Goal: Find contact information: Find contact information

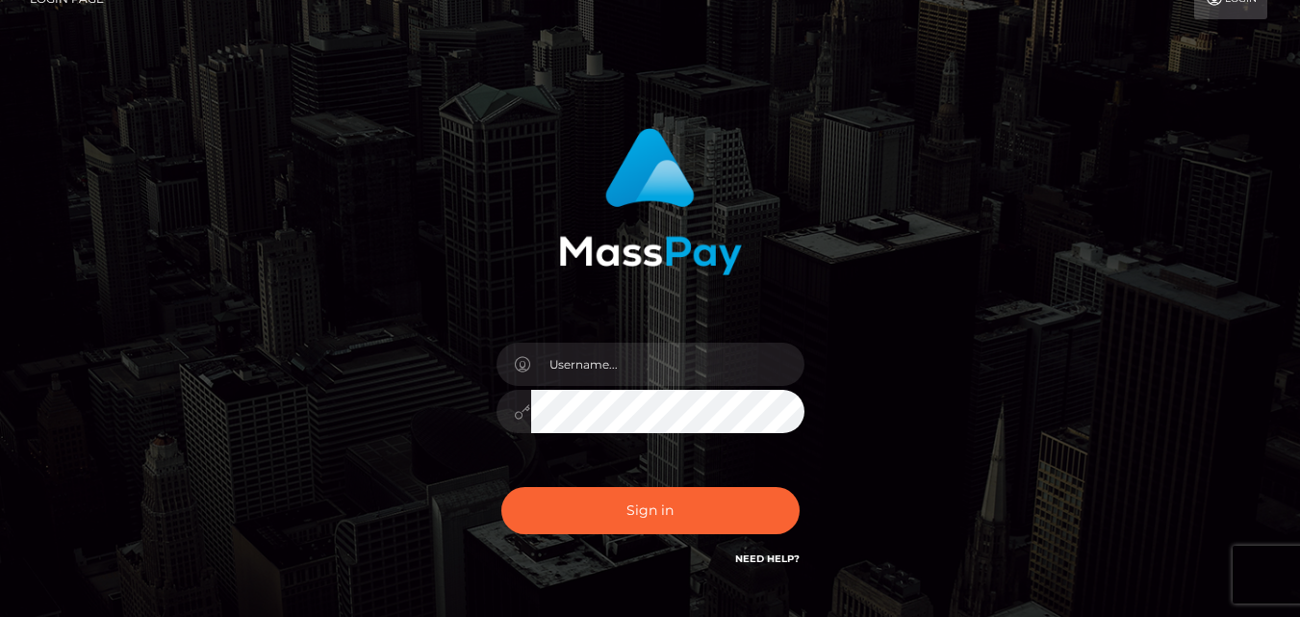
scroll to position [112, 0]
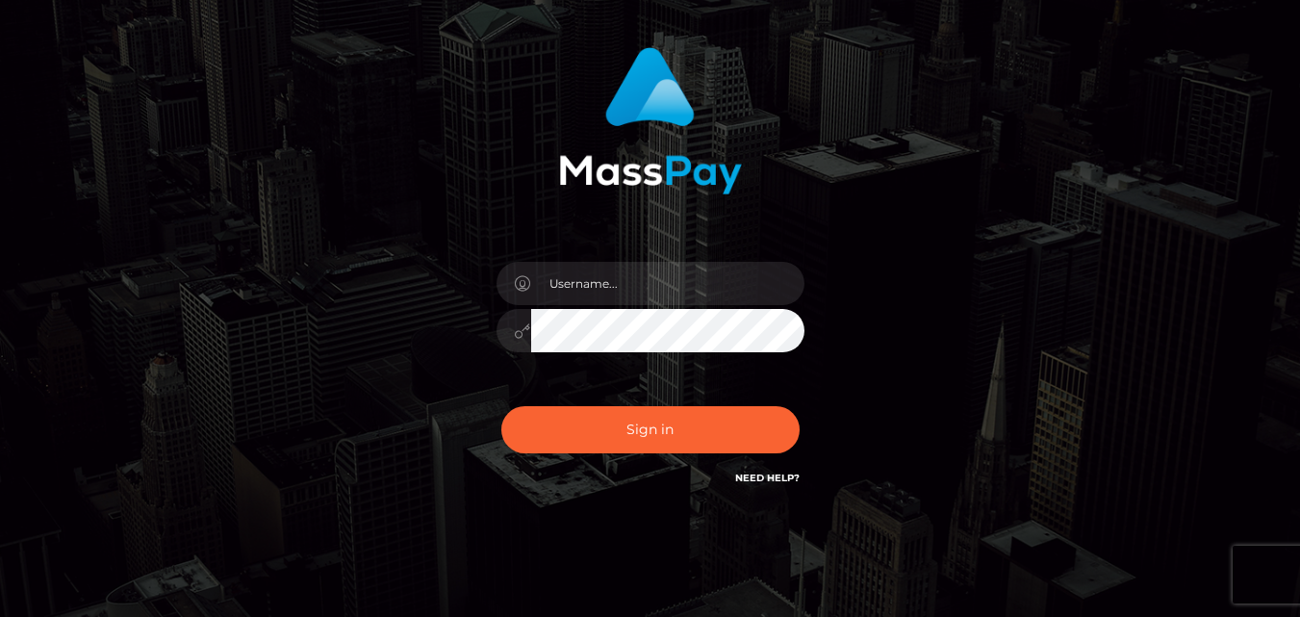
click at [784, 477] on link "Need Help?" at bounding box center [767, 478] width 64 height 13
checkbox input "true"
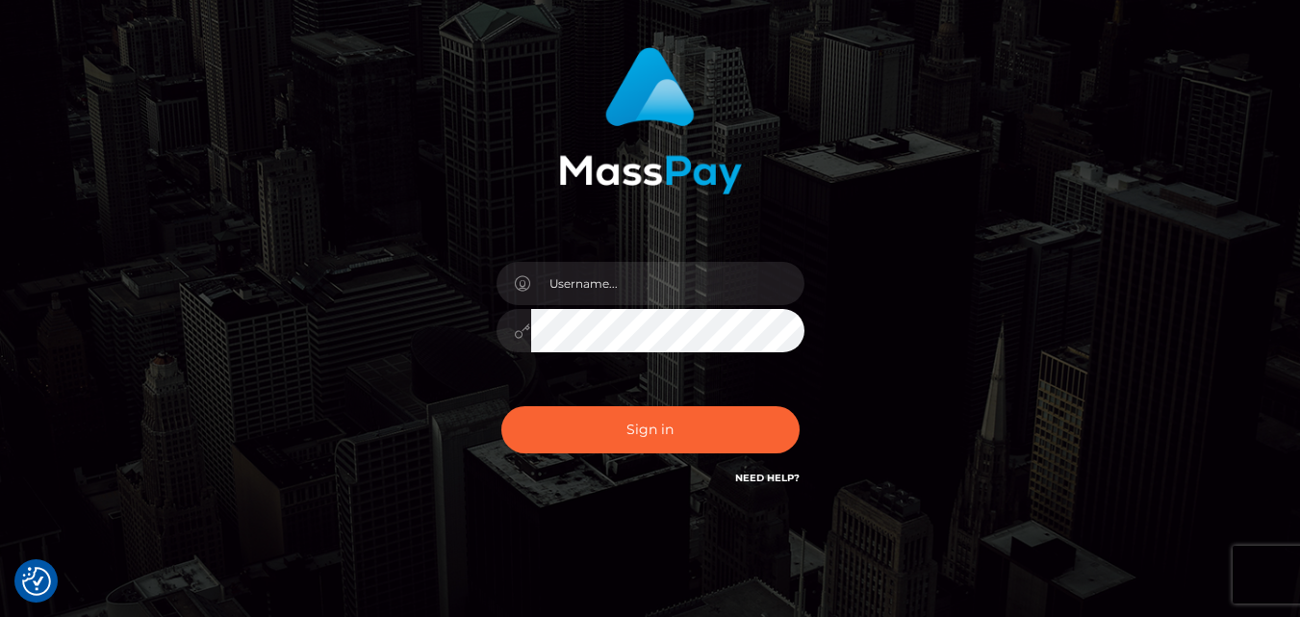
click at [781, 477] on link "Need Help?" at bounding box center [767, 478] width 64 height 13
click at [766, 477] on link "Need Help?" at bounding box center [767, 478] width 64 height 13
click at [775, 479] on link "Need Help?" at bounding box center [767, 478] width 64 height 13
click at [32, 580] on img "Consent Preferences" at bounding box center [36, 581] width 29 height 29
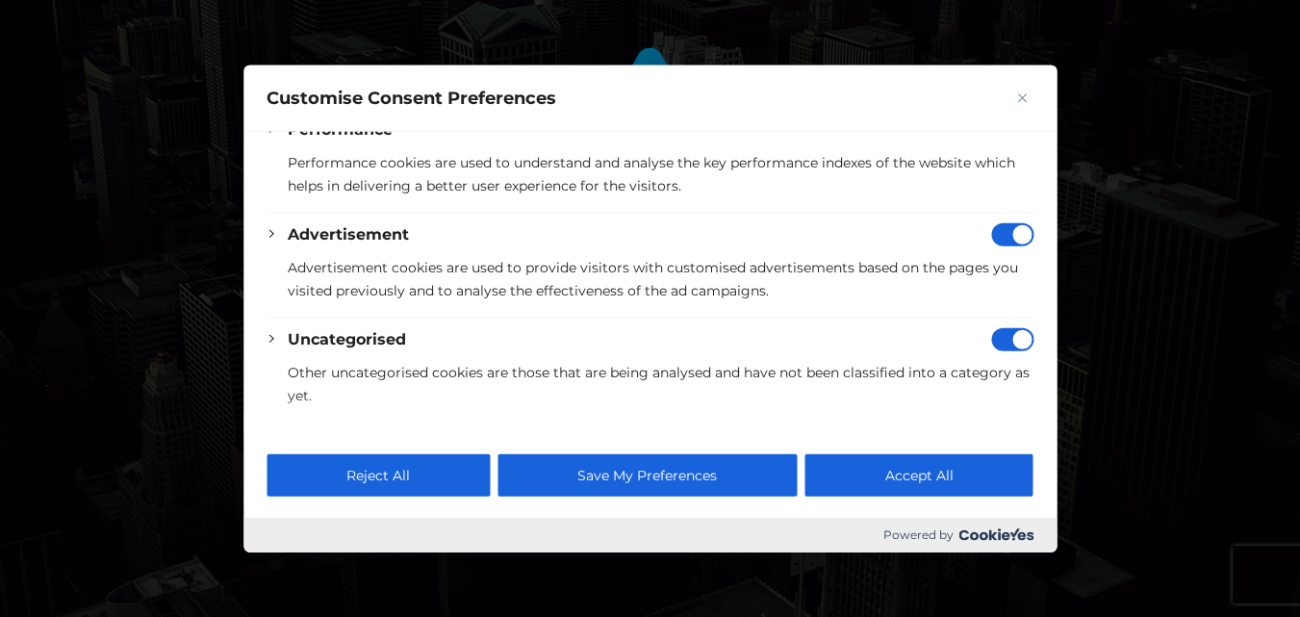
scroll to position [162, 0]
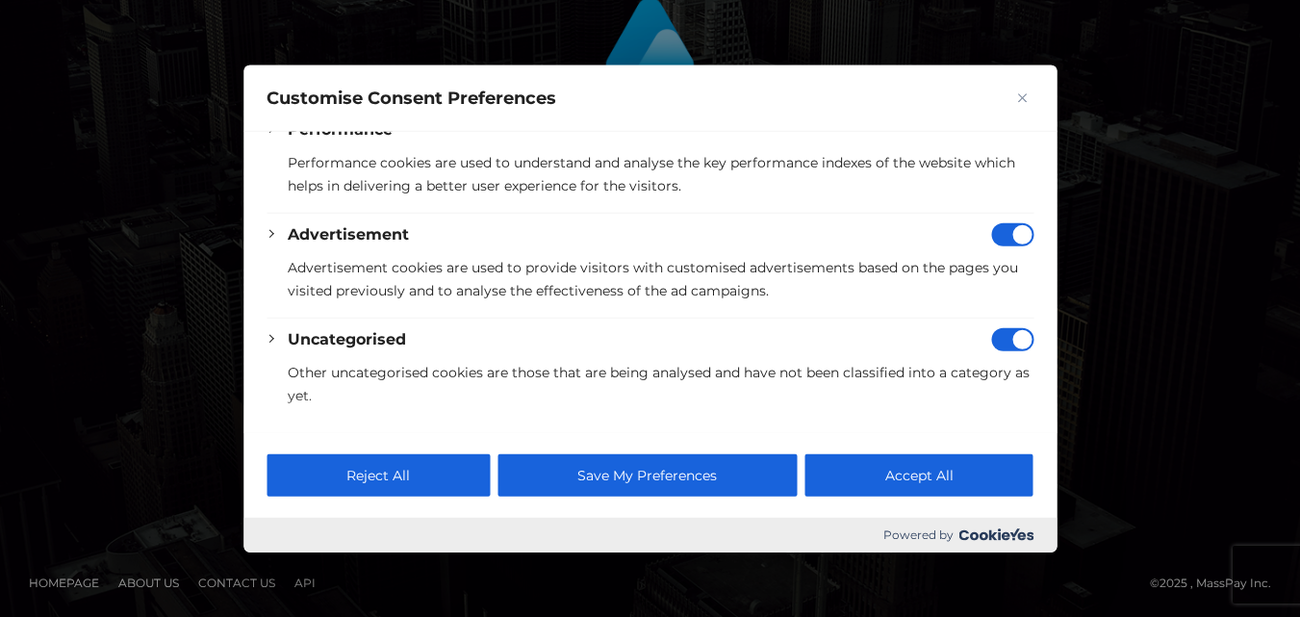
click at [915, 489] on button "Accept All" at bounding box center [920, 475] width 228 height 42
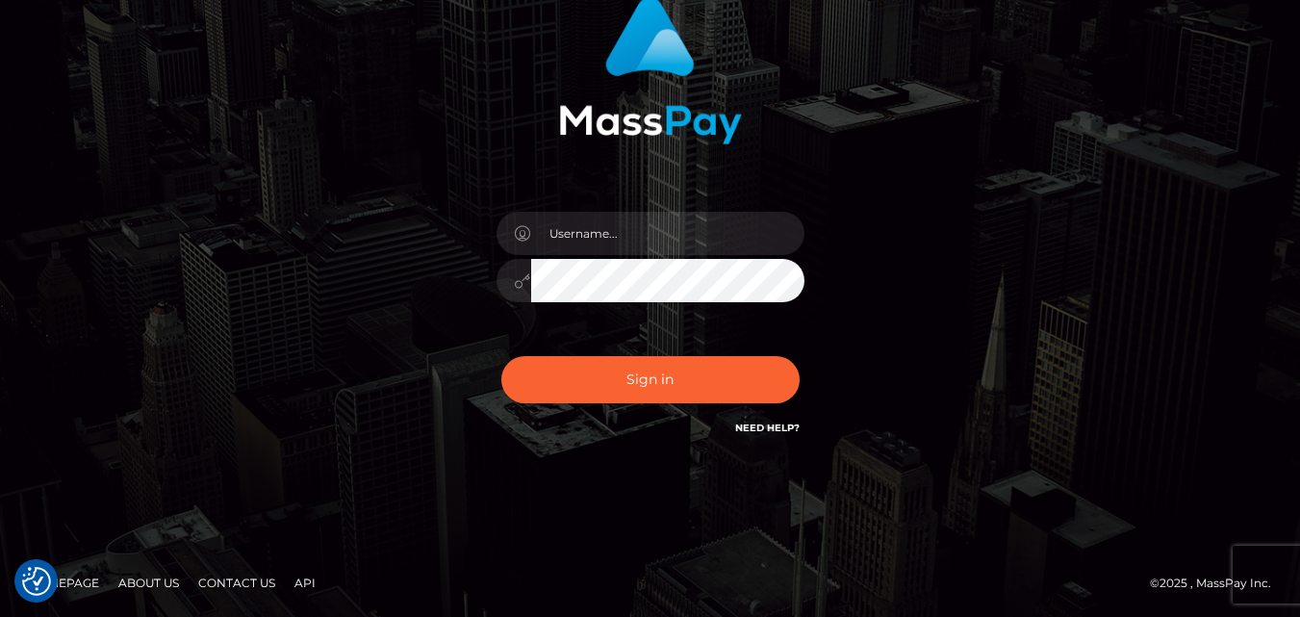
click at [768, 427] on link "Need Help?" at bounding box center [767, 428] width 64 height 13
click at [246, 582] on link "Contact Us" at bounding box center [237, 583] width 92 height 30
click at [232, 586] on link "Contact Us" at bounding box center [237, 583] width 92 height 30
click at [242, 583] on link "Contact Us" at bounding box center [237, 583] width 92 height 30
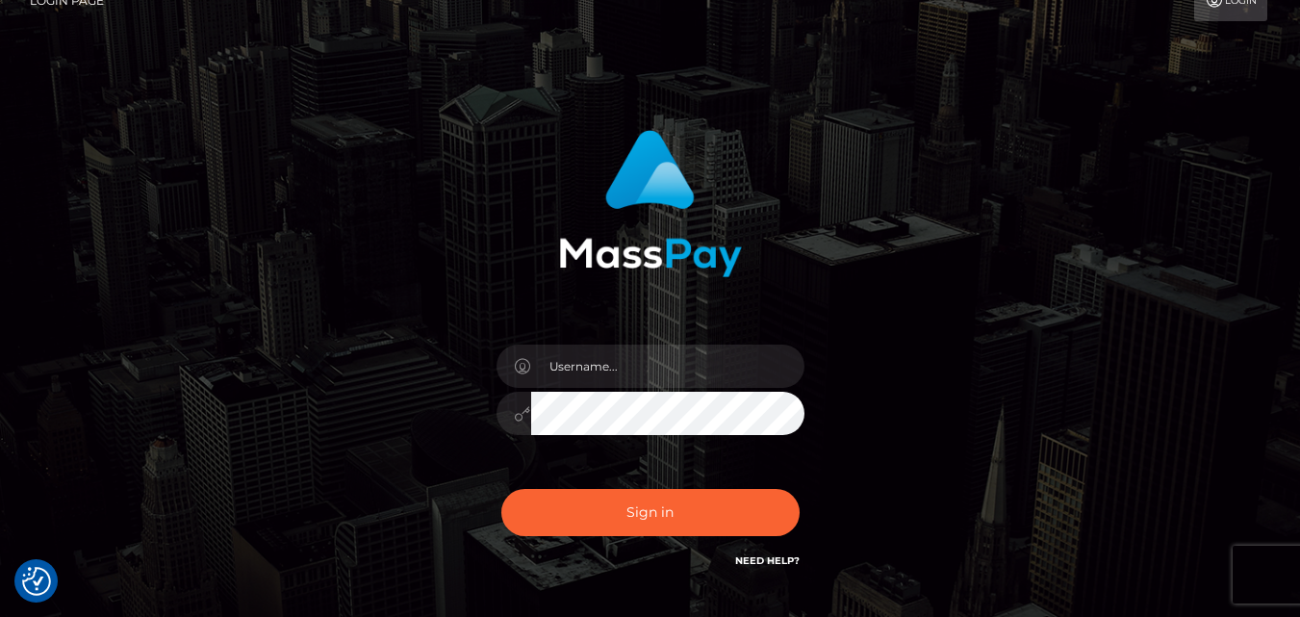
scroll to position [7, 0]
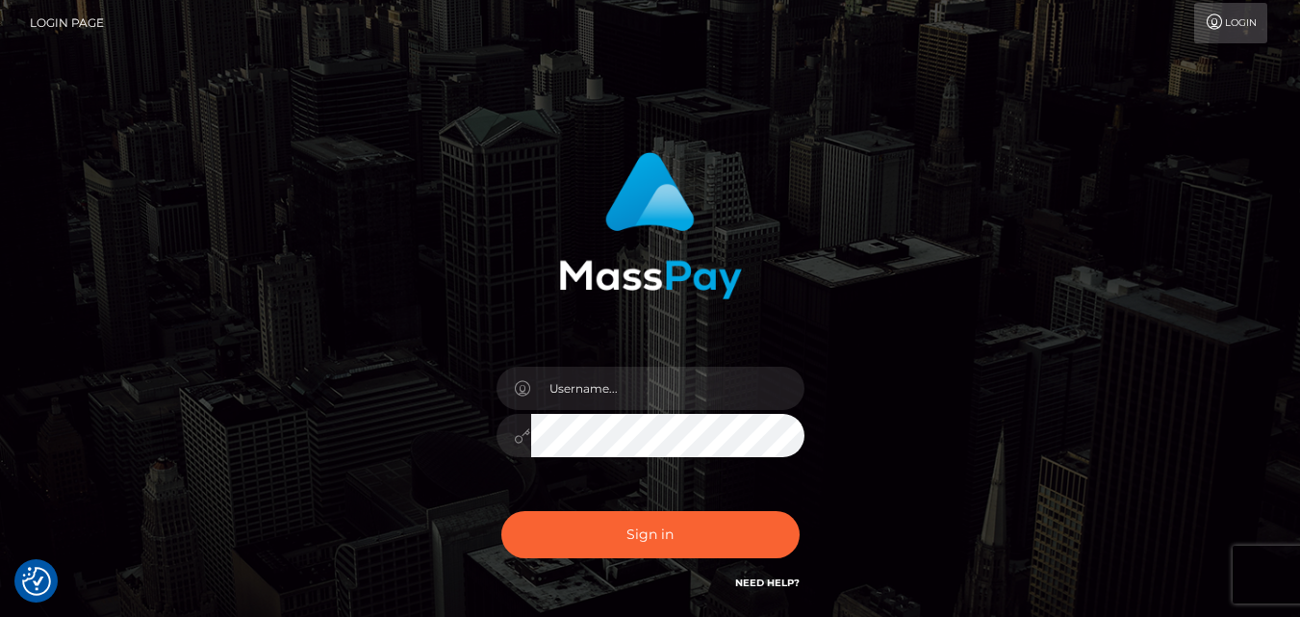
click at [1241, 20] on link "Login" at bounding box center [1231, 23] width 73 height 40
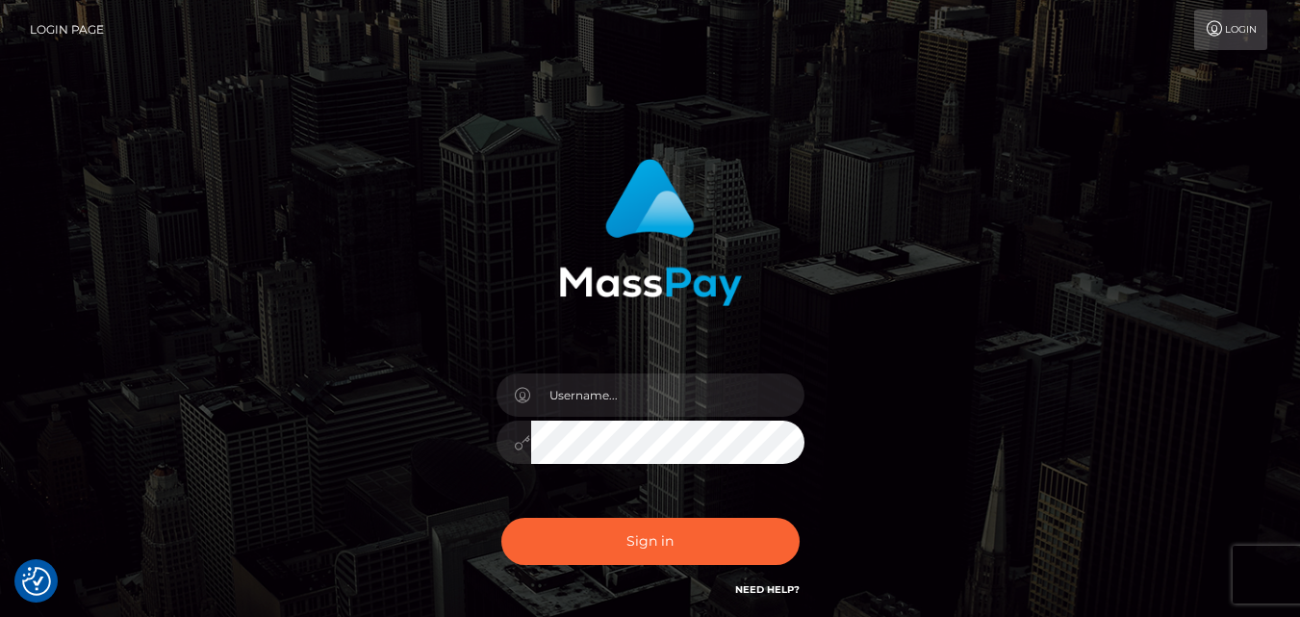
click at [41, 34] on link "Login Page" at bounding box center [67, 30] width 74 height 40
click at [1253, 44] on link "Login" at bounding box center [1231, 30] width 73 height 40
click at [1253, 43] on link "Login" at bounding box center [1231, 30] width 73 height 40
